Goal: Task Accomplishment & Management: Manage account settings

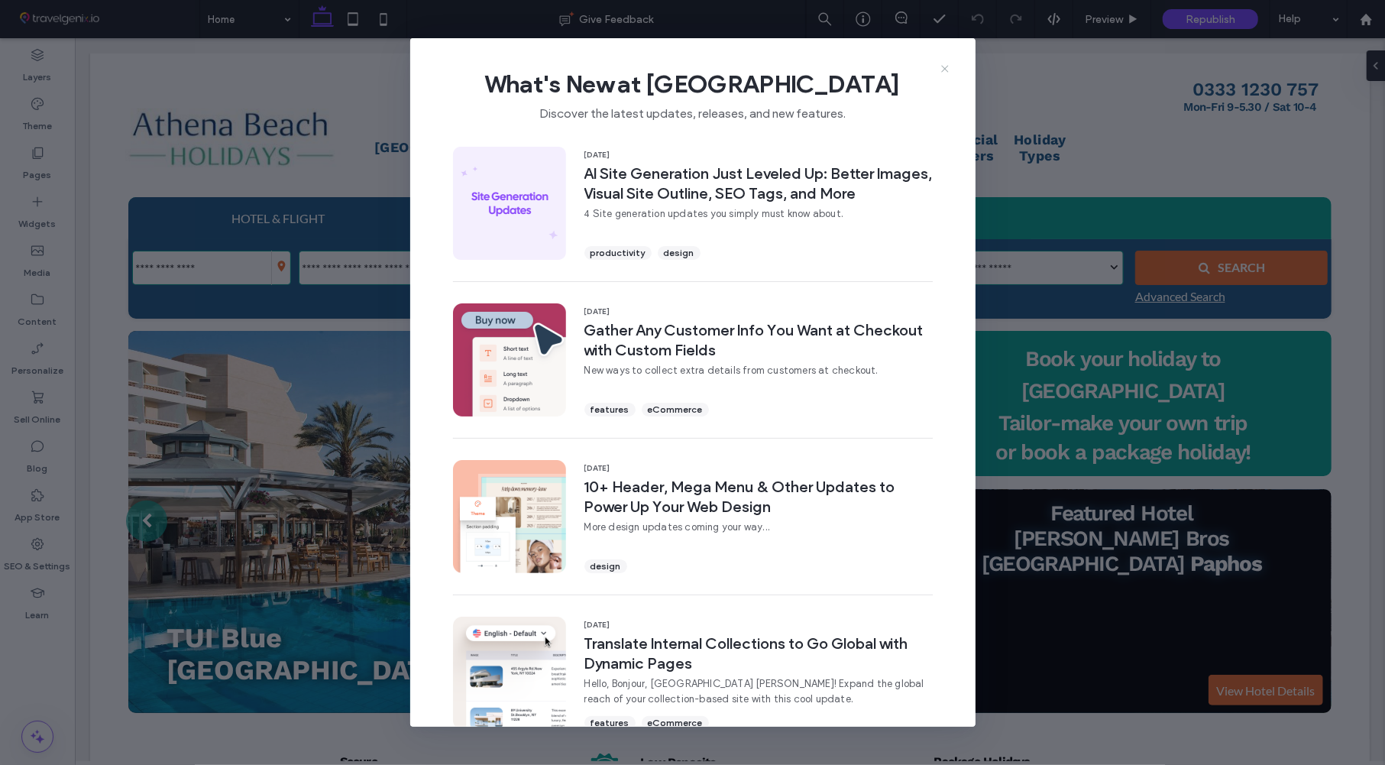
click at [947, 69] on icon at bounding box center [945, 69] width 12 height 12
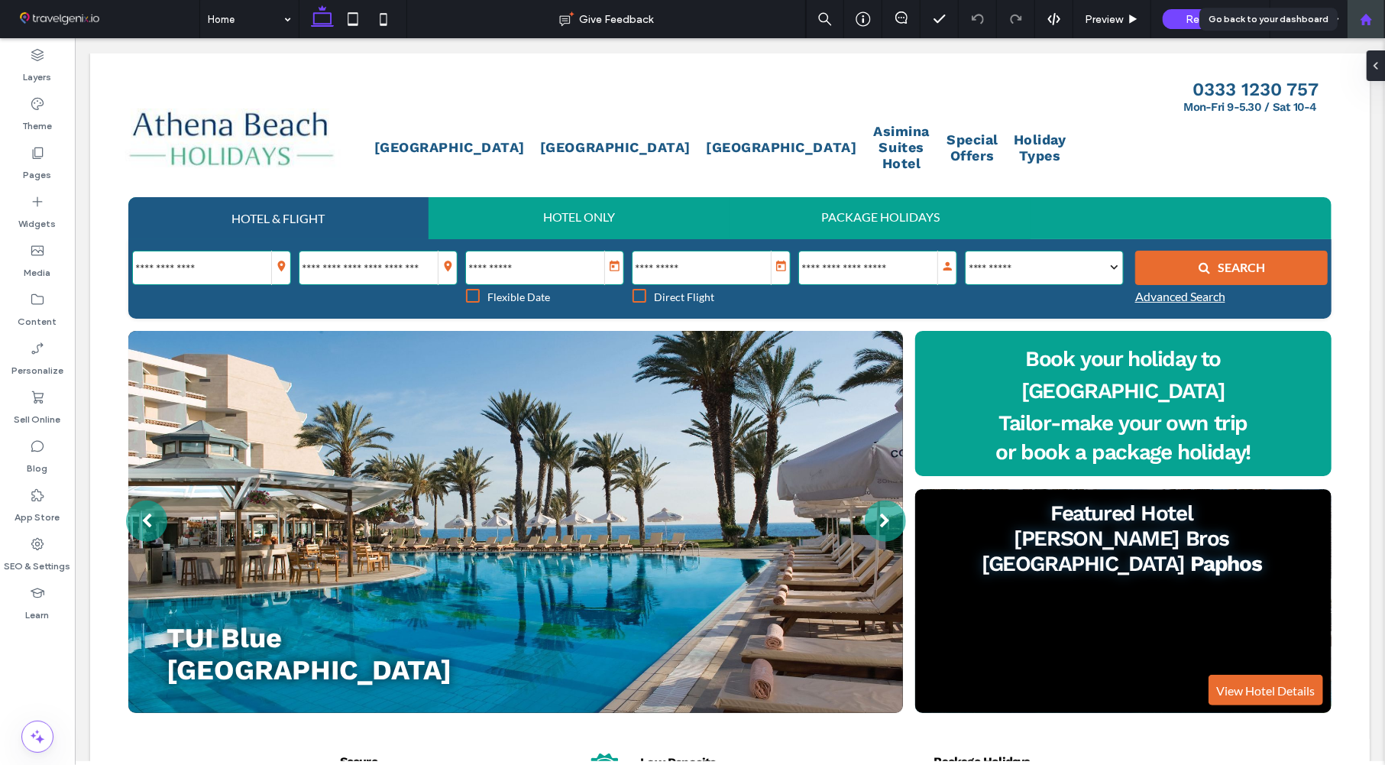
click at [1369, 19] on use at bounding box center [1365, 18] width 11 height 11
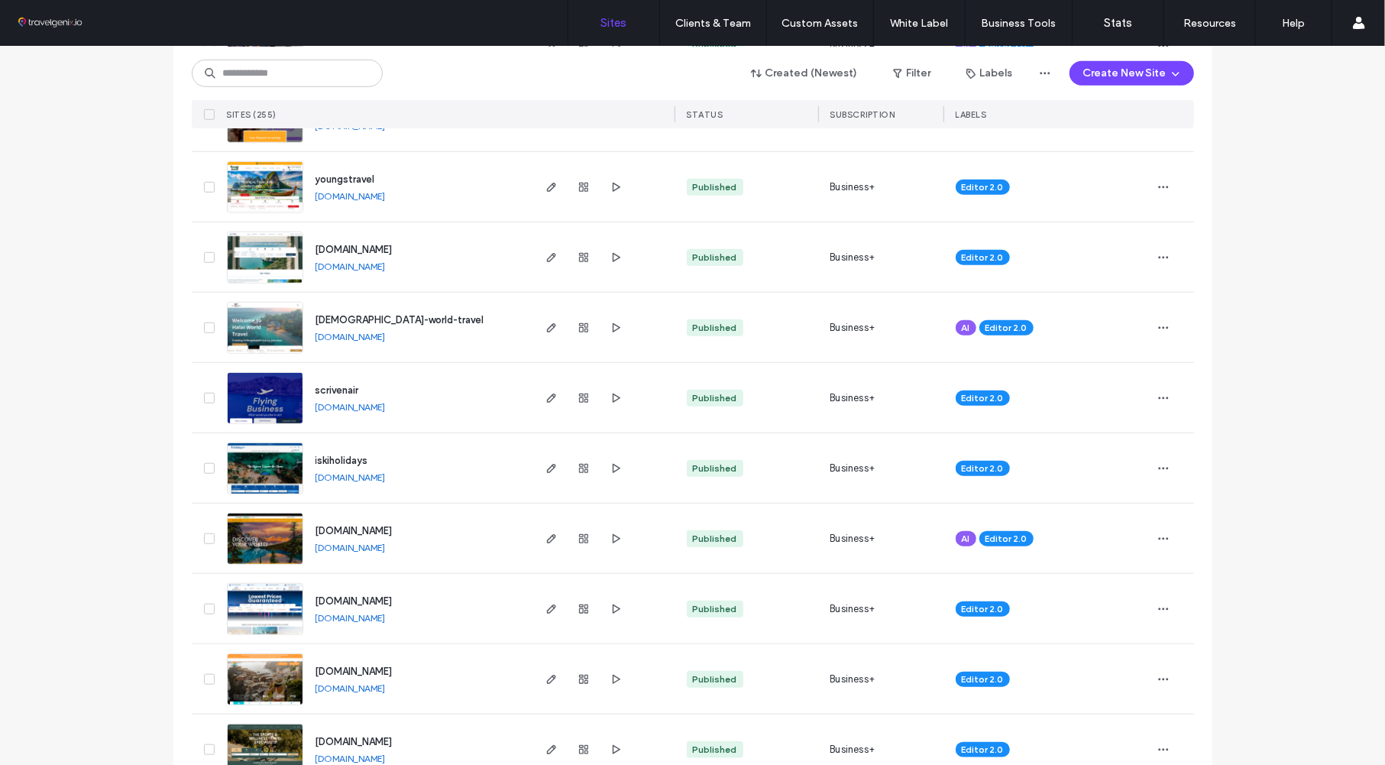
scroll to position [855, 0]
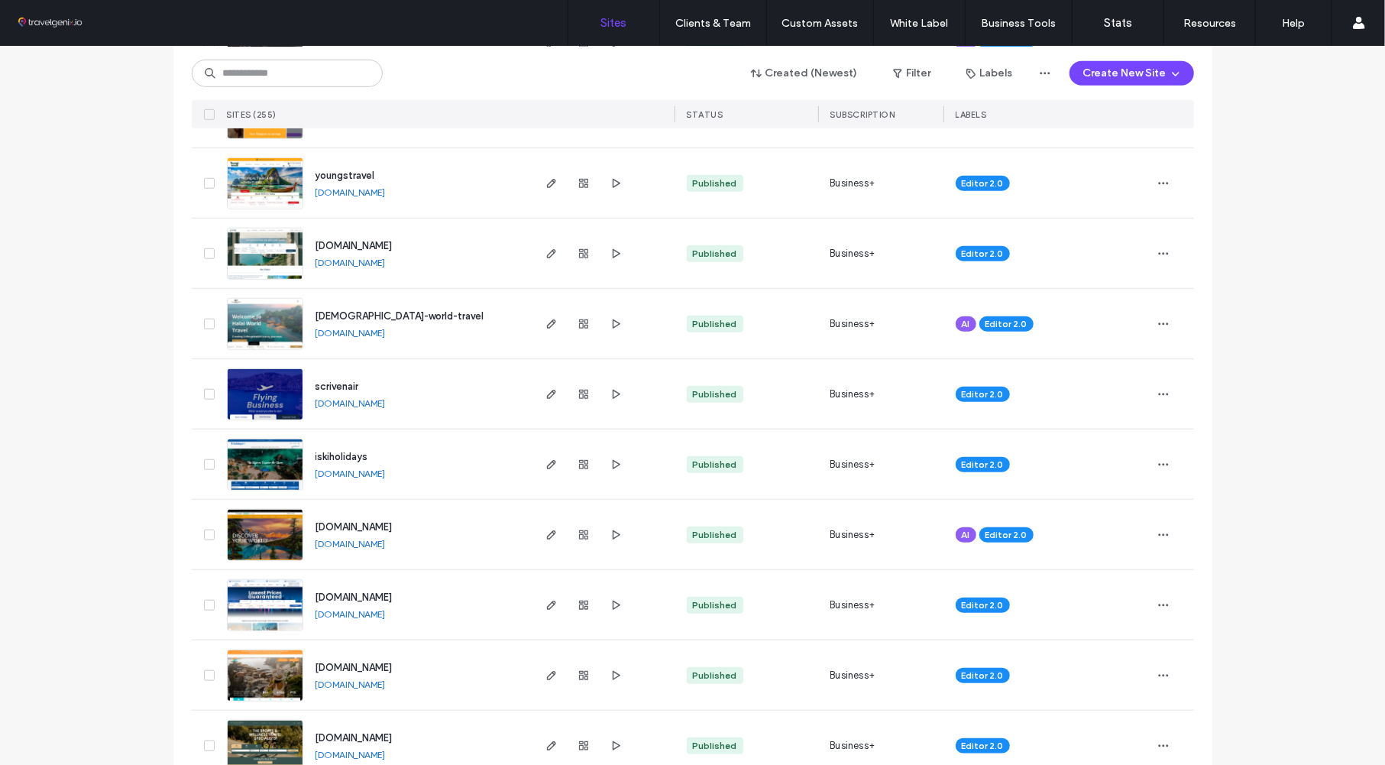
click at [374, 543] on link "www.auriatravel.com" at bounding box center [350, 543] width 70 height 11
click at [314, 77] on input at bounding box center [287, 73] width 191 height 27
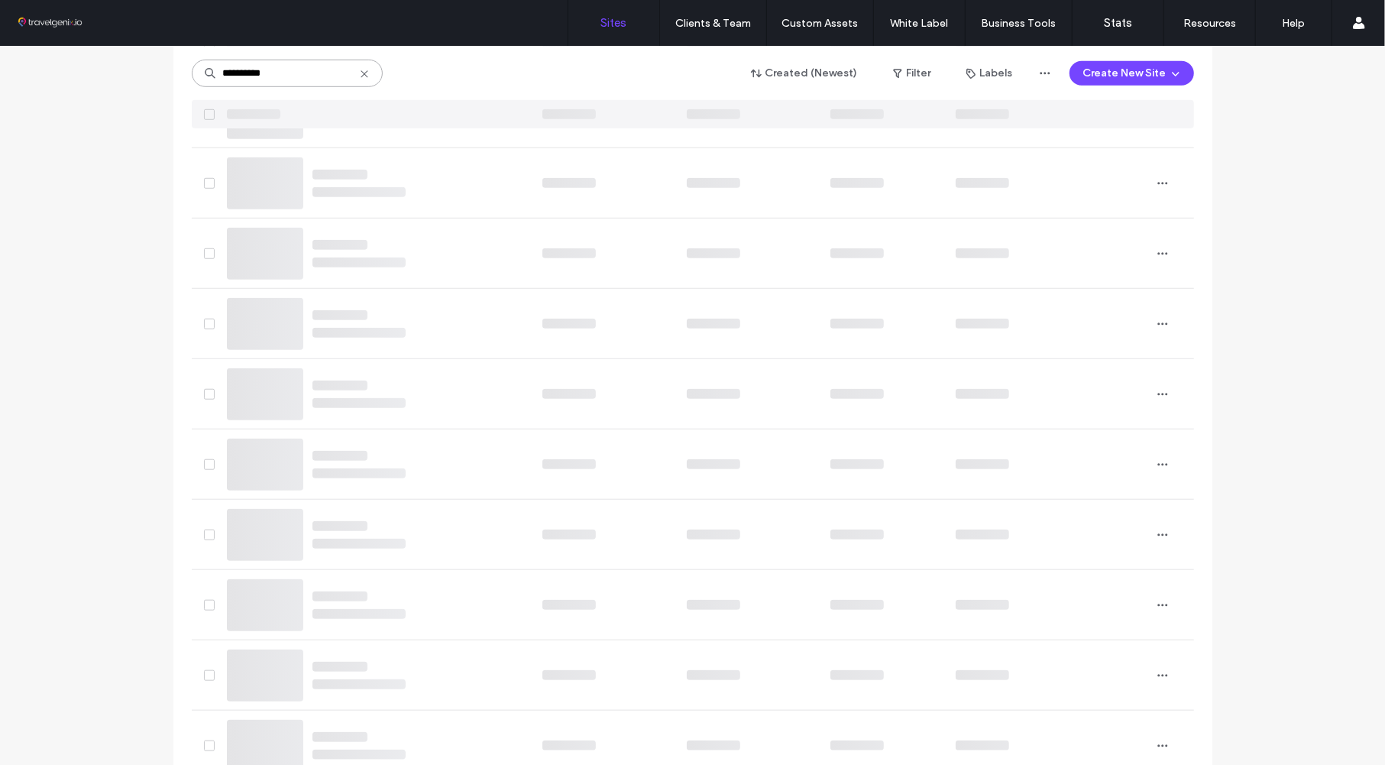
scroll to position [0, 0]
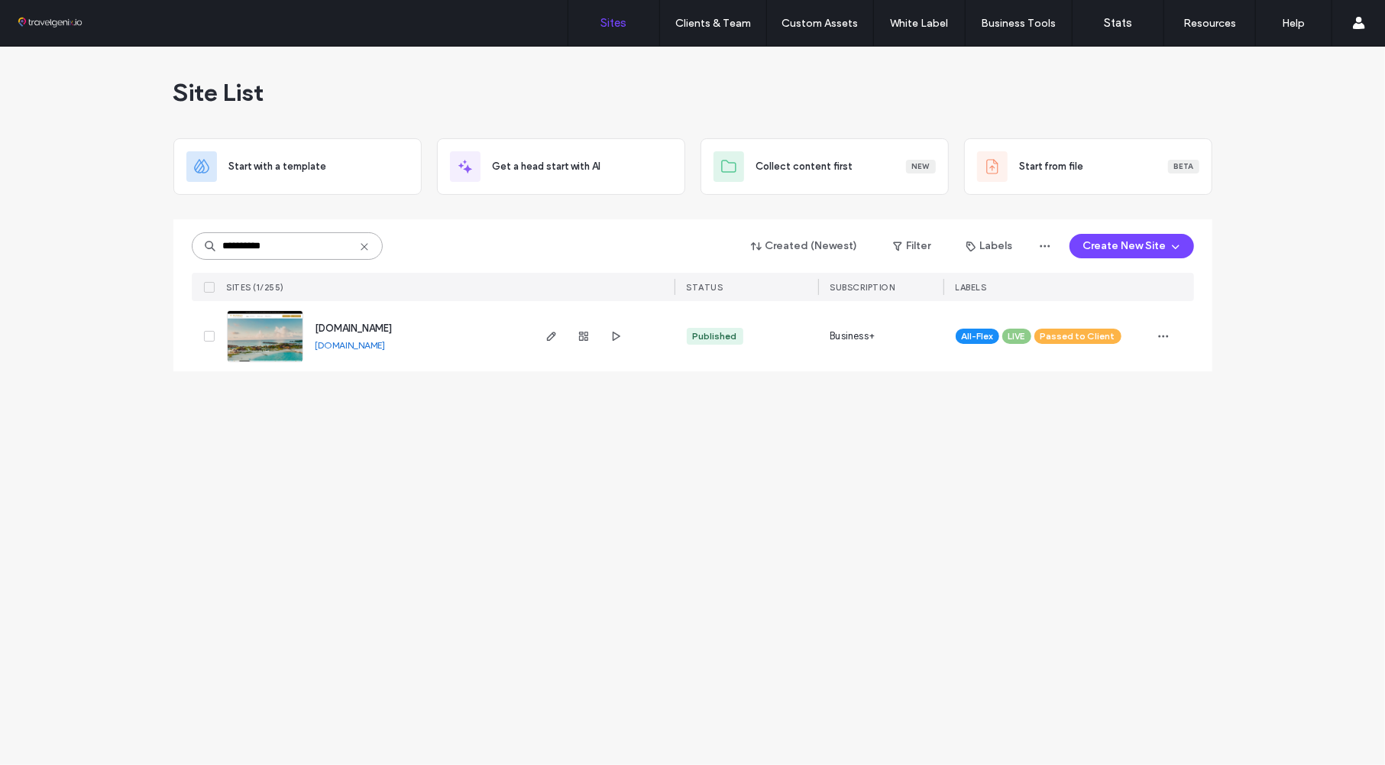
type input "**********"
click at [260, 354] on img at bounding box center [265, 363] width 75 height 104
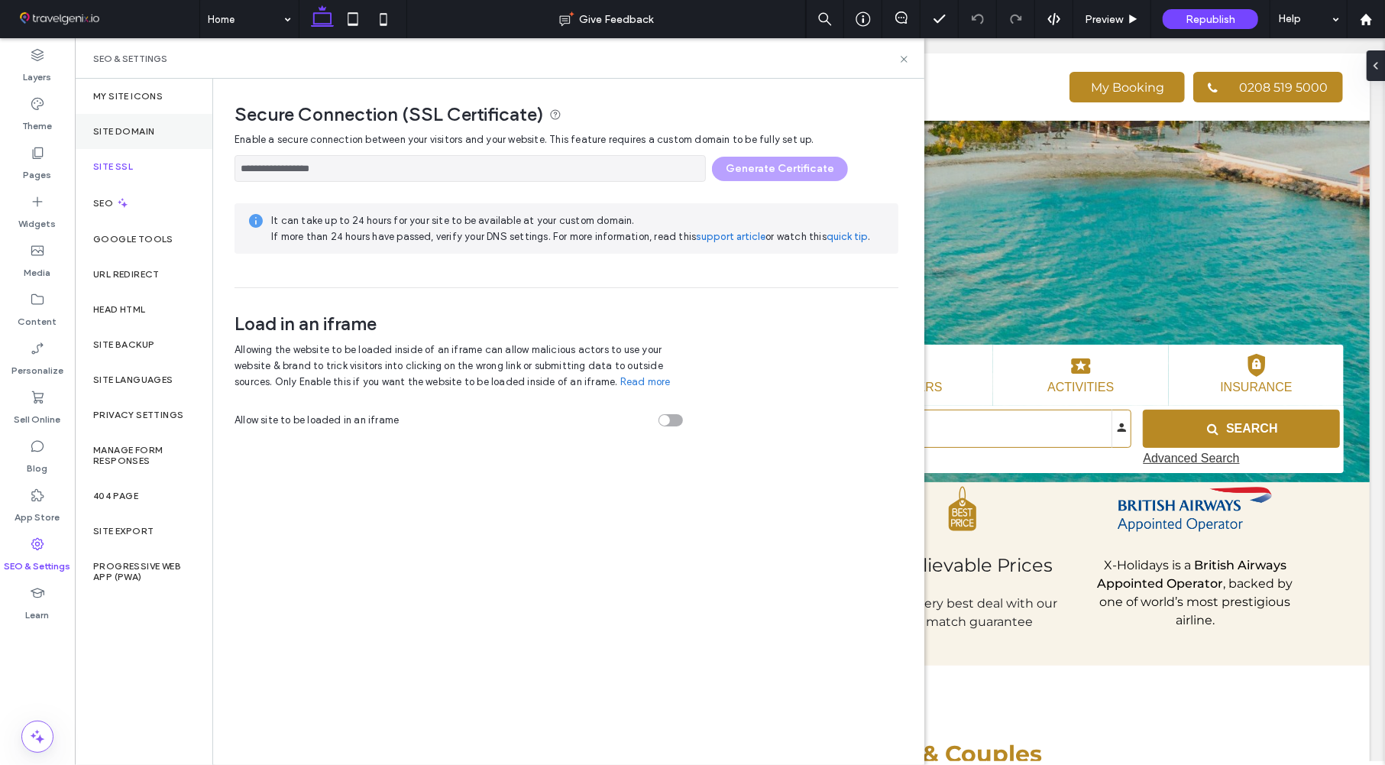
click at [141, 131] on label "Site Domain" at bounding box center [123, 131] width 61 height 11
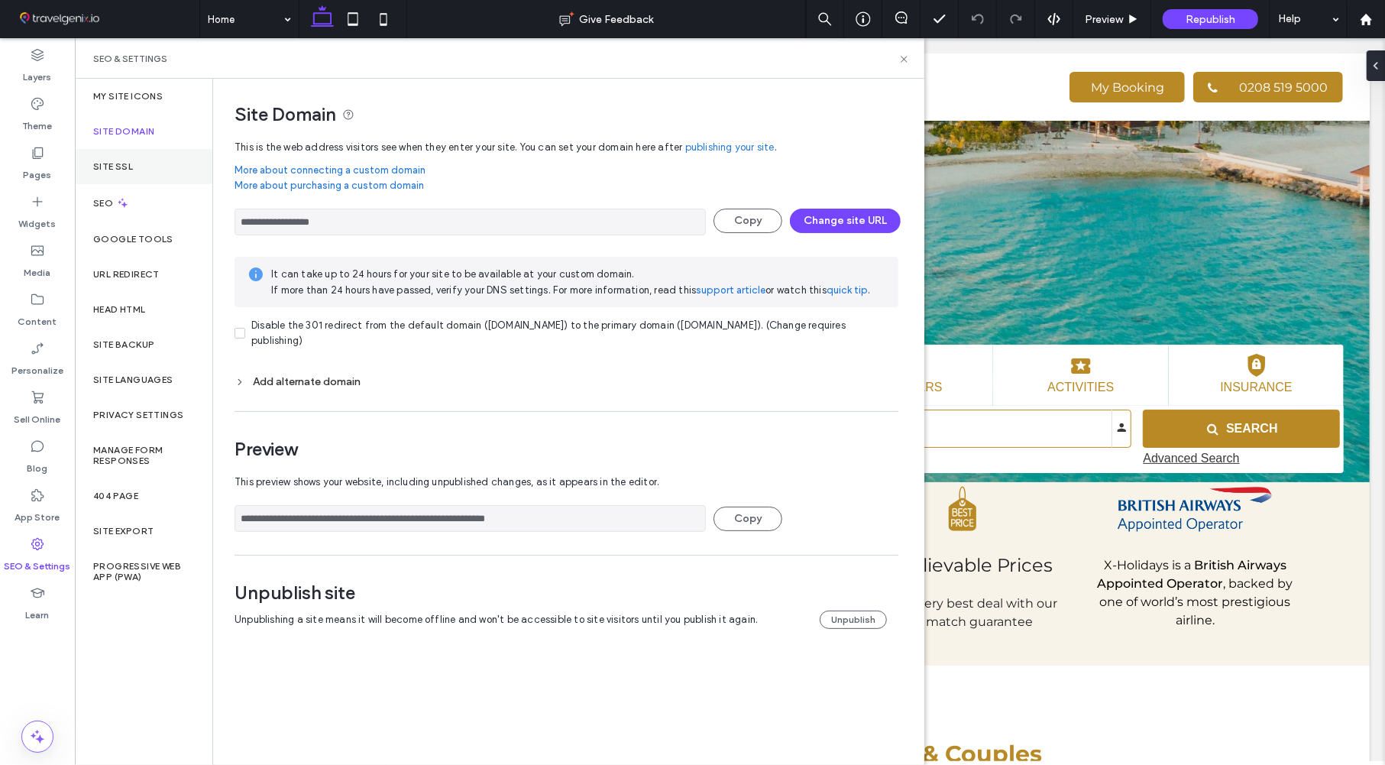
click at [115, 165] on label "Site SSL" at bounding box center [113, 166] width 40 height 11
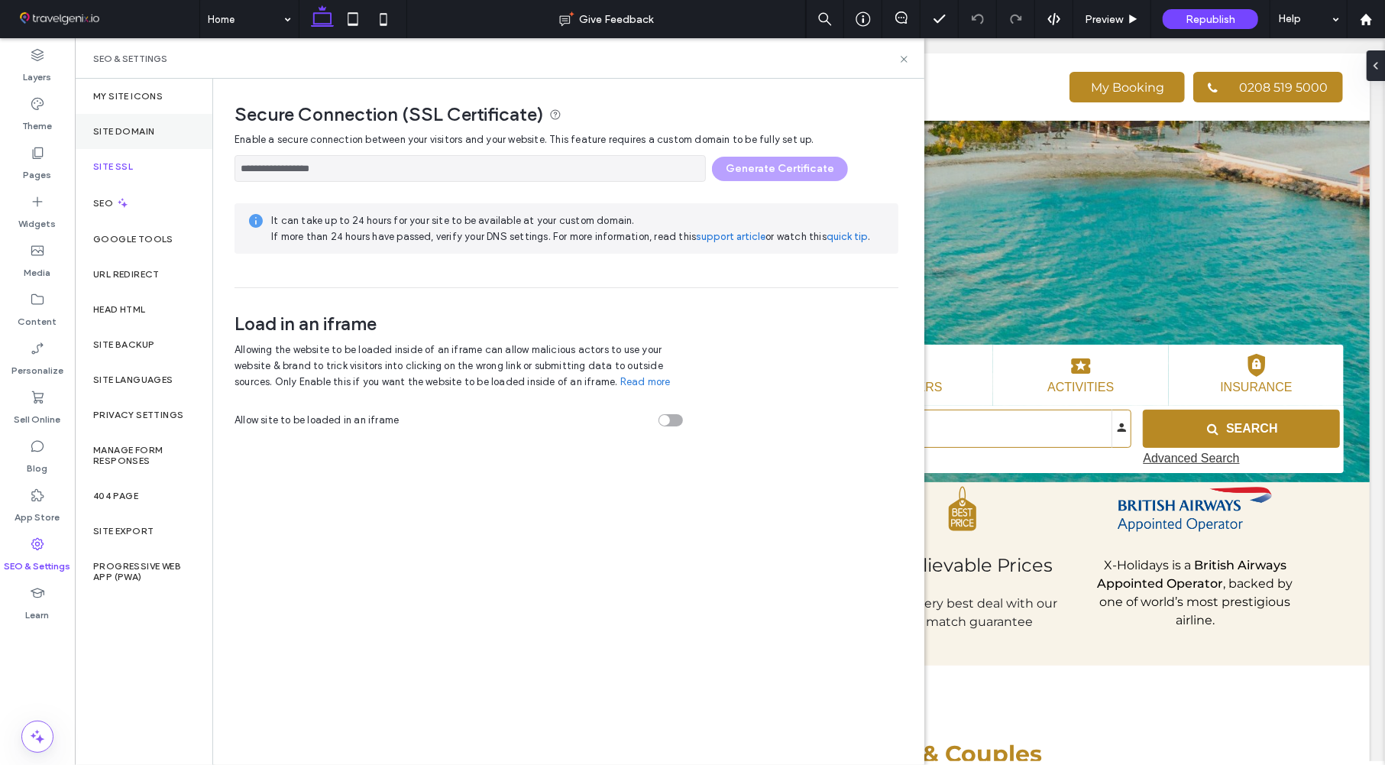
click at [137, 128] on label "Site Domain" at bounding box center [123, 131] width 61 height 11
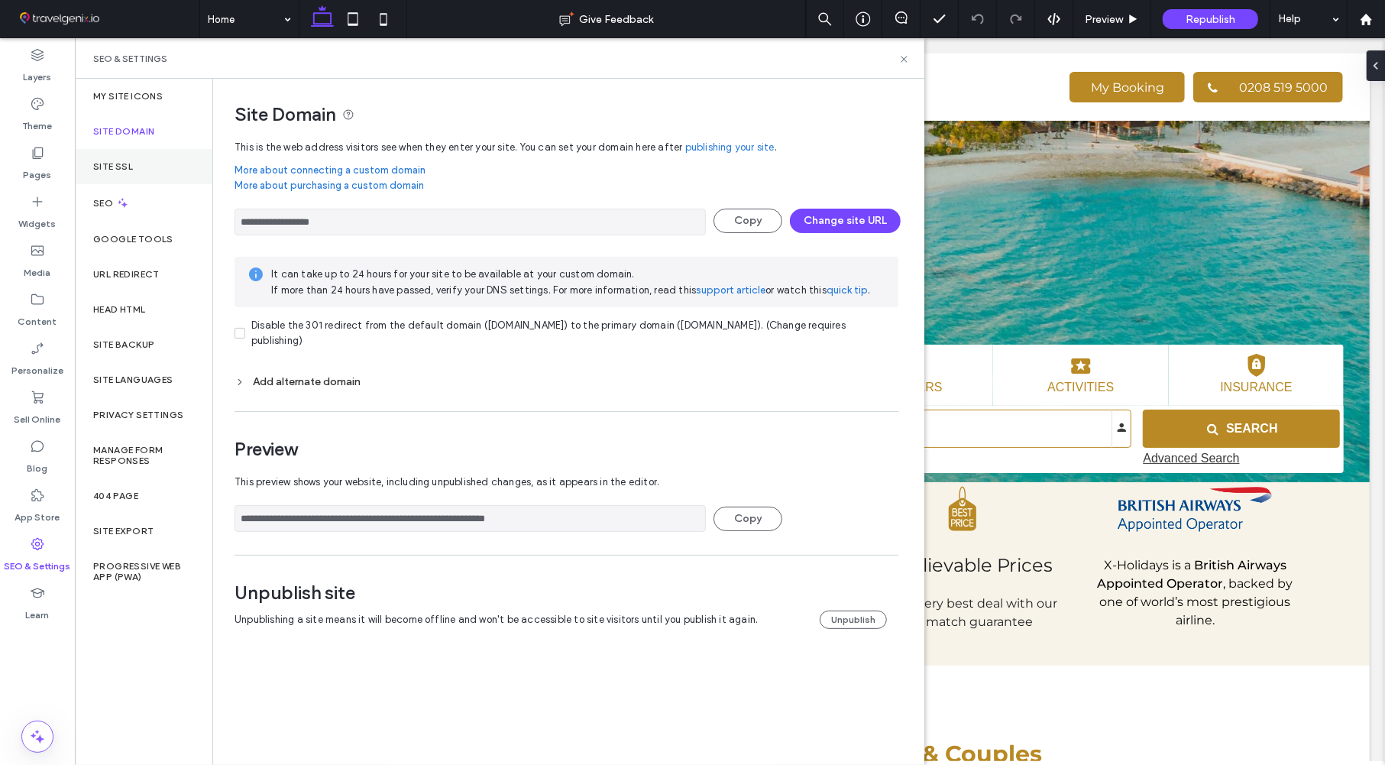
click at [120, 155] on div "Site SSL" at bounding box center [143, 166] width 137 height 35
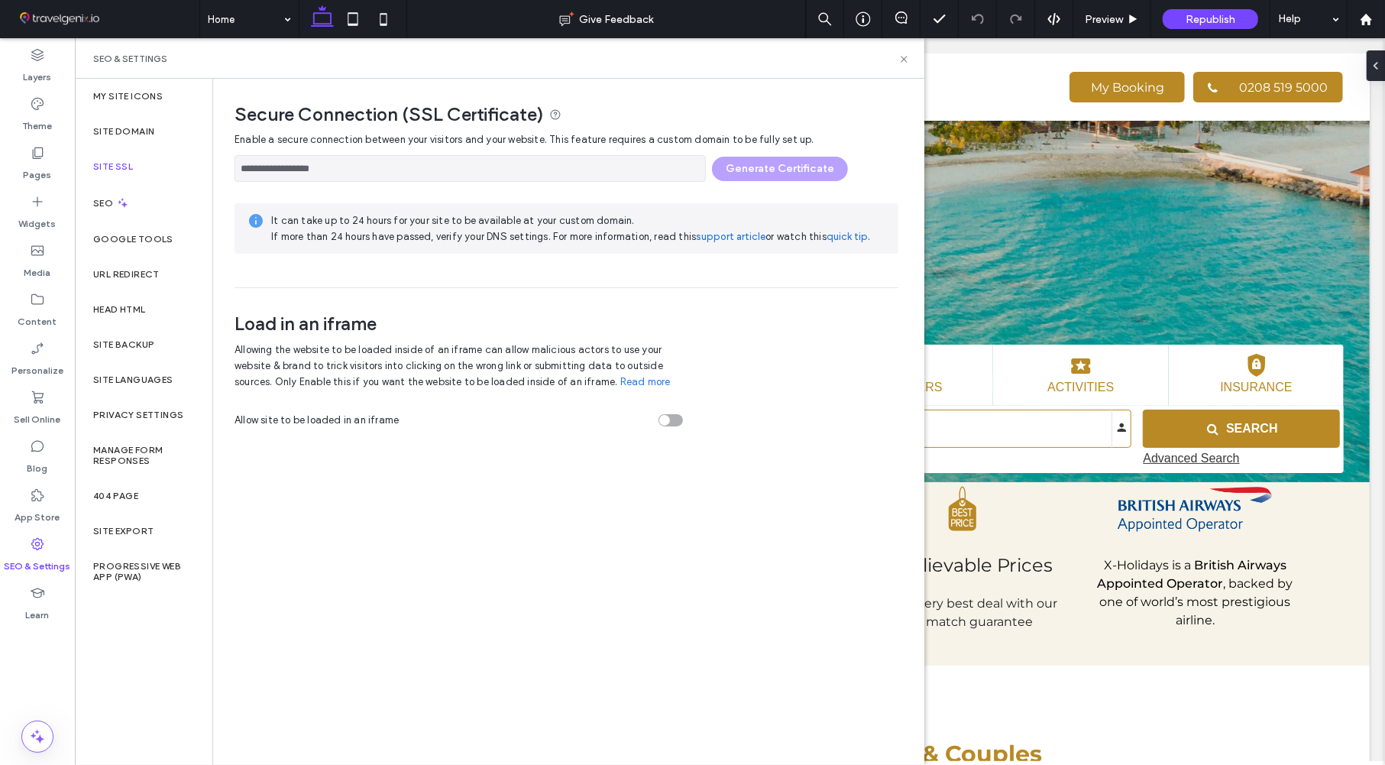
click at [751, 168] on div "**********" at bounding box center [566, 164] width 664 height 34
